Goal: Find specific page/section: Find specific page/section

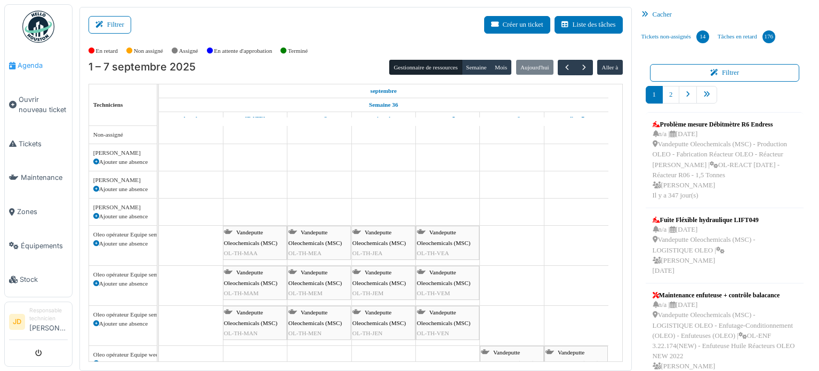
click at [46, 65] on span "Agenda" at bounding box center [43, 65] width 50 height 10
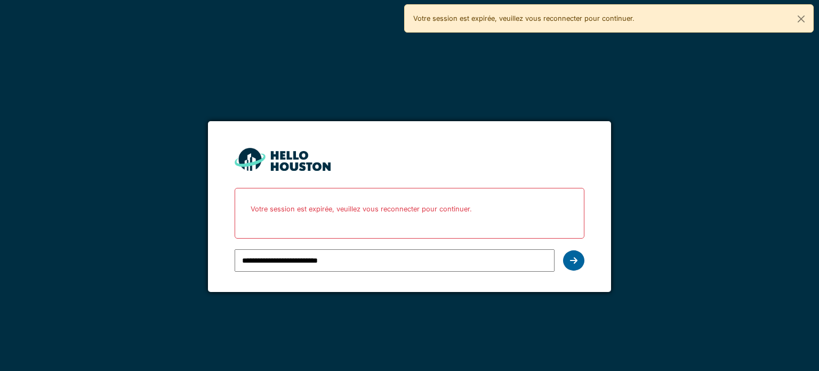
click at [579, 260] on div at bounding box center [573, 260] width 21 height 20
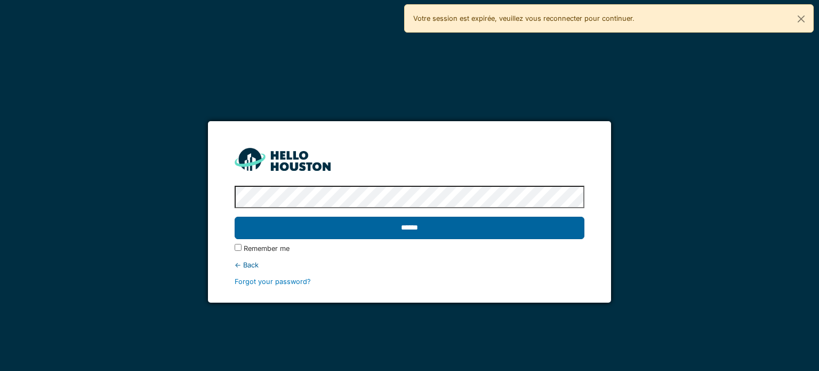
click at [480, 236] on input "******" at bounding box center [409, 227] width 349 height 22
